Goal: Transaction & Acquisition: Download file/media

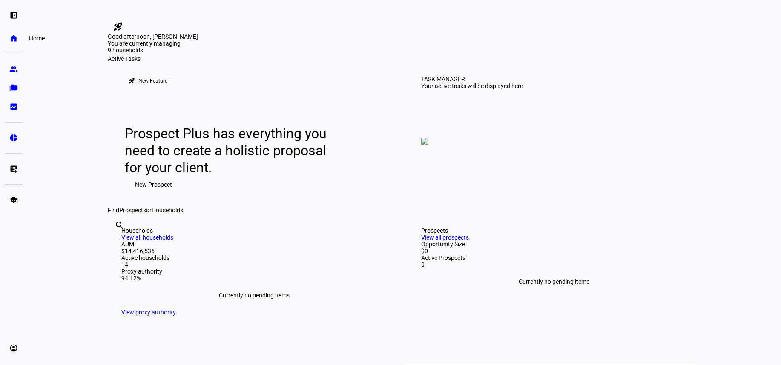
click at [15, 39] on eth-mat-symbol "home" at bounding box center [13, 38] width 9 height 9
click at [11, 109] on eth-mat-symbol "bid_landscape" at bounding box center [13, 107] width 9 height 9
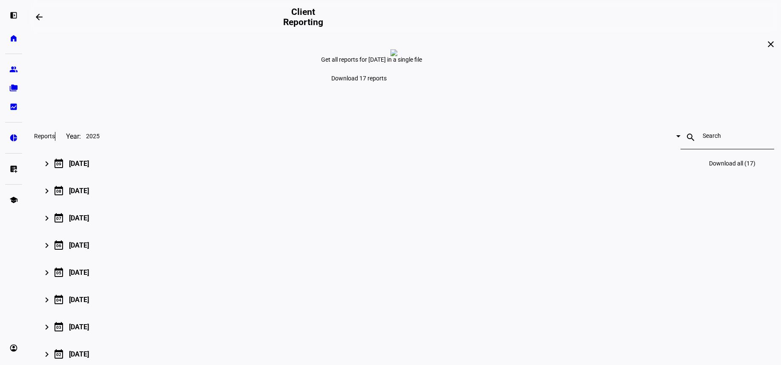
click at [52, 169] on mat-icon "keyboard_arrow_right" at bounding box center [47, 164] width 10 height 10
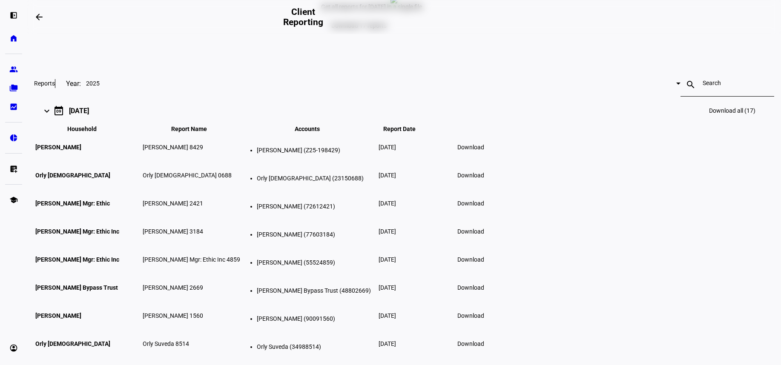
scroll to position [54, 0]
click at [484, 149] on span "Download" at bounding box center [470, 146] width 27 height 7
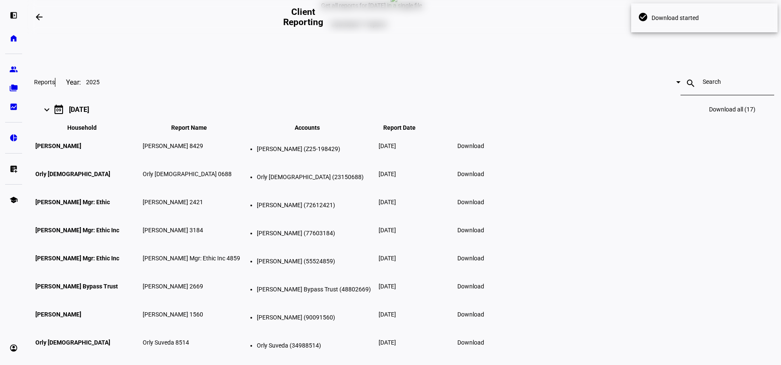
click at [484, 178] on span "Download" at bounding box center [470, 174] width 27 height 7
click at [484, 206] on span "Download" at bounding box center [470, 202] width 27 height 7
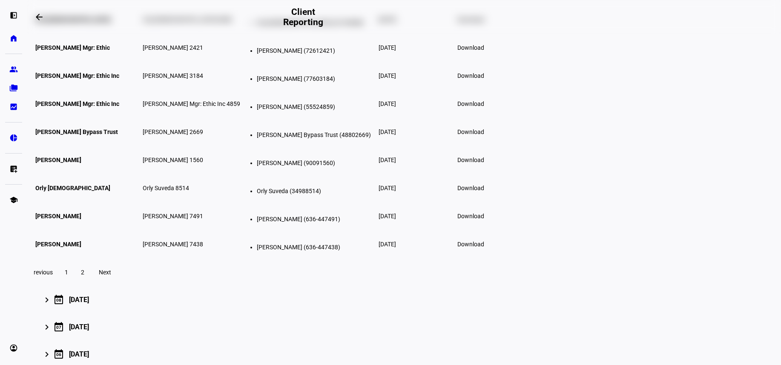
scroll to position [212, 0]
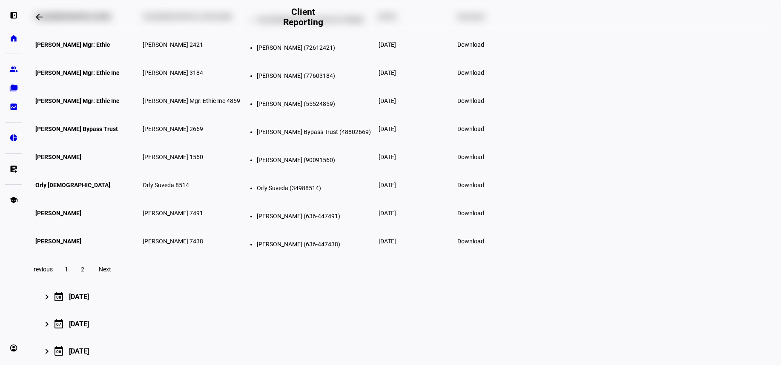
click at [484, 189] on span "Download" at bounding box center [470, 185] width 27 height 7
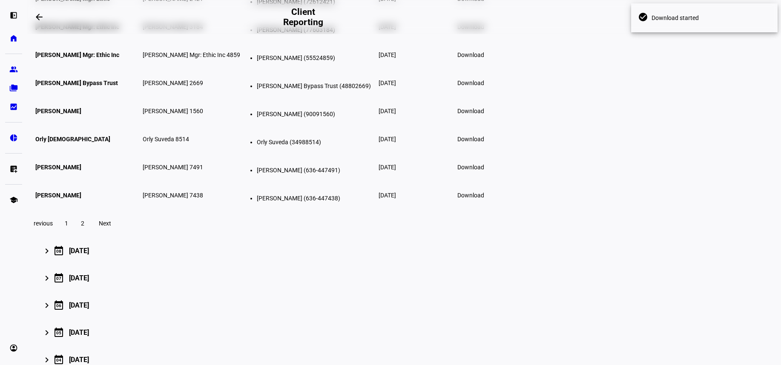
scroll to position [270, 0]
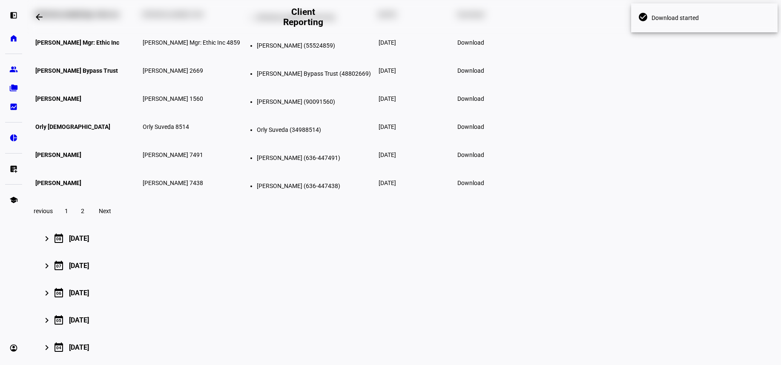
click at [111, 215] on span "Next" at bounding box center [105, 211] width 12 height 7
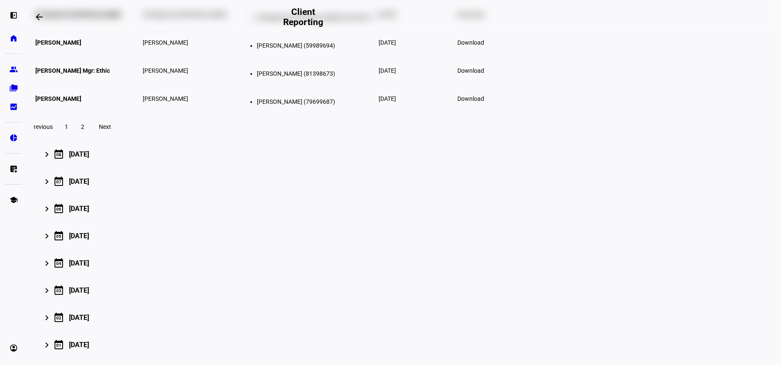
click at [484, 18] on span "Download" at bounding box center [470, 14] width 27 height 7
click at [693, 225] on div "close Get all reports for [DATE] in a single file Download 17 reports Reports Y…" at bounding box center [404, 64] width 754 height 601
click at [484, 46] on span "Download" at bounding box center [470, 42] width 27 height 7
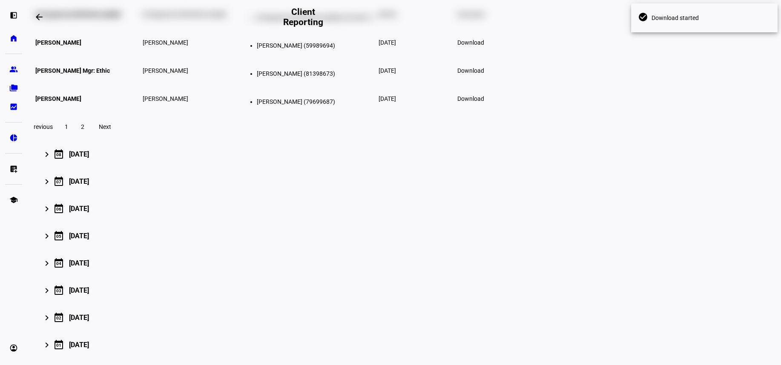
click at [484, 74] on span "Download" at bounding box center [470, 70] width 27 height 7
click at [484, 102] on span "Download" at bounding box center [470, 98] width 27 height 7
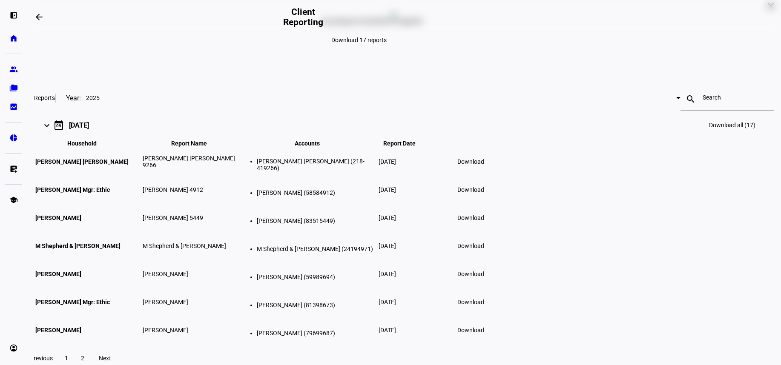
scroll to position [0, 0]
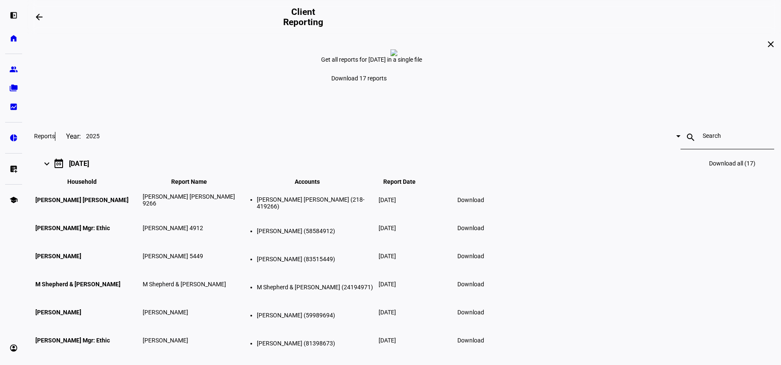
click at [766, 49] on mat-icon "close" at bounding box center [771, 44] width 10 height 10
